Goal: Entertainment & Leisure: Consume media (video, audio)

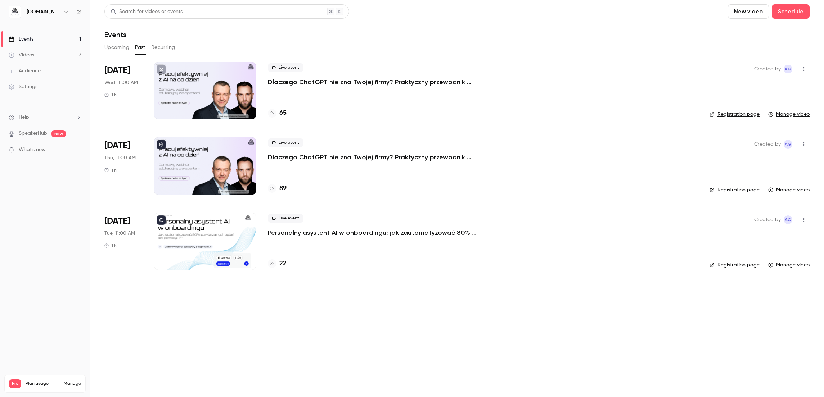
click at [127, 49] on button "Upcoming" at bounding box center [116, 48] width 25 height 12
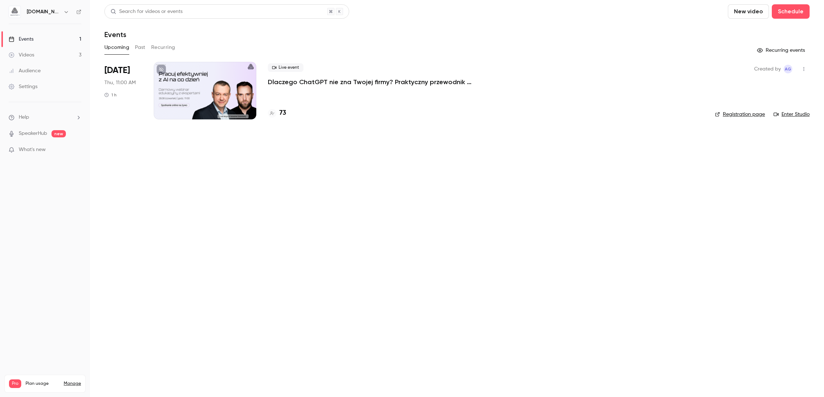
click at [794, 113] on link "Enter Studio" at bounding box center [791, 114] width 36 height 7
click at [43, 51] on link "Videos 3" at bounding box center [45, 55] width 90 height 16
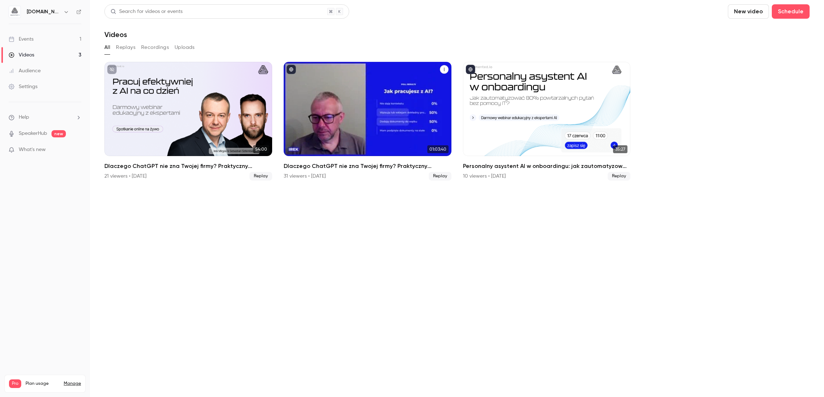
click at [373, 117] on div "Dlaczego ChatGPT nie zna Twojej firmy? Praktyczny przewodnik przygotowania wied…" at bounding box center [368, 109] width 168 height 94
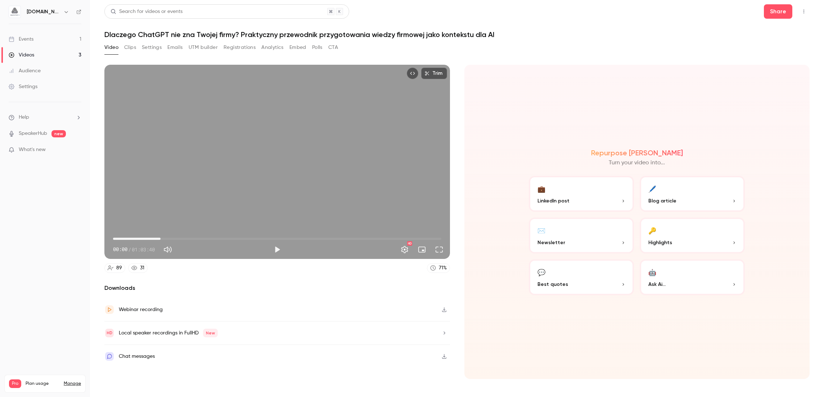
click at [160, 238] on span "09:13" at bounding box center [277, 239] width 328 height 12
click at [180, 239] on span "13:03" at bounding box center [277, 239] width 328 height 12
click at [195, 239] on span "15:51" at bounding box center [277, 239] width 328 height 12
click at [201, 239] on span "17:02" at bounding box center [277, 239] width 328 height 12
click at [273, 247] on button "Play" at bounding box center [277, 250] width 14 height 14
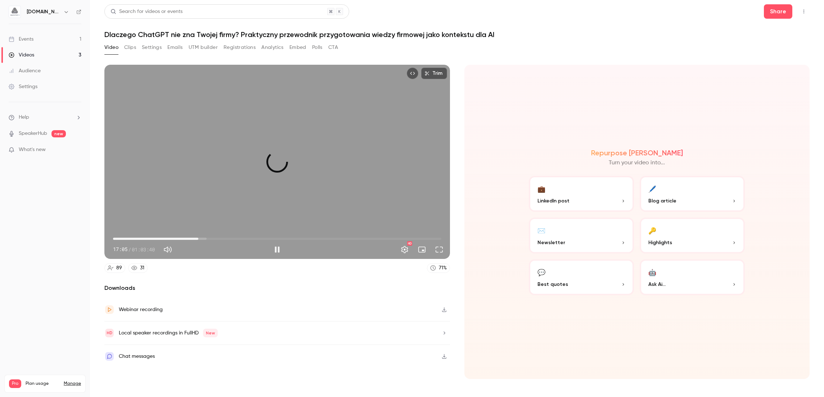
click at [198, 238] on span "16:33" at bounding box center [198, 239] width 2 height 2
click at [197, 238] on span "16:33" at bounding box center [198, 239] width 2 height 2
click at [194, 239] on span "16:00" at bounding box center [195, 239] width 2 height 2
click at [275, 251] on button "Pause" at bounding box center [277, 250] width 14 height 14
type input "*****"
